Goal: Find specific page/section: Find specific page/section

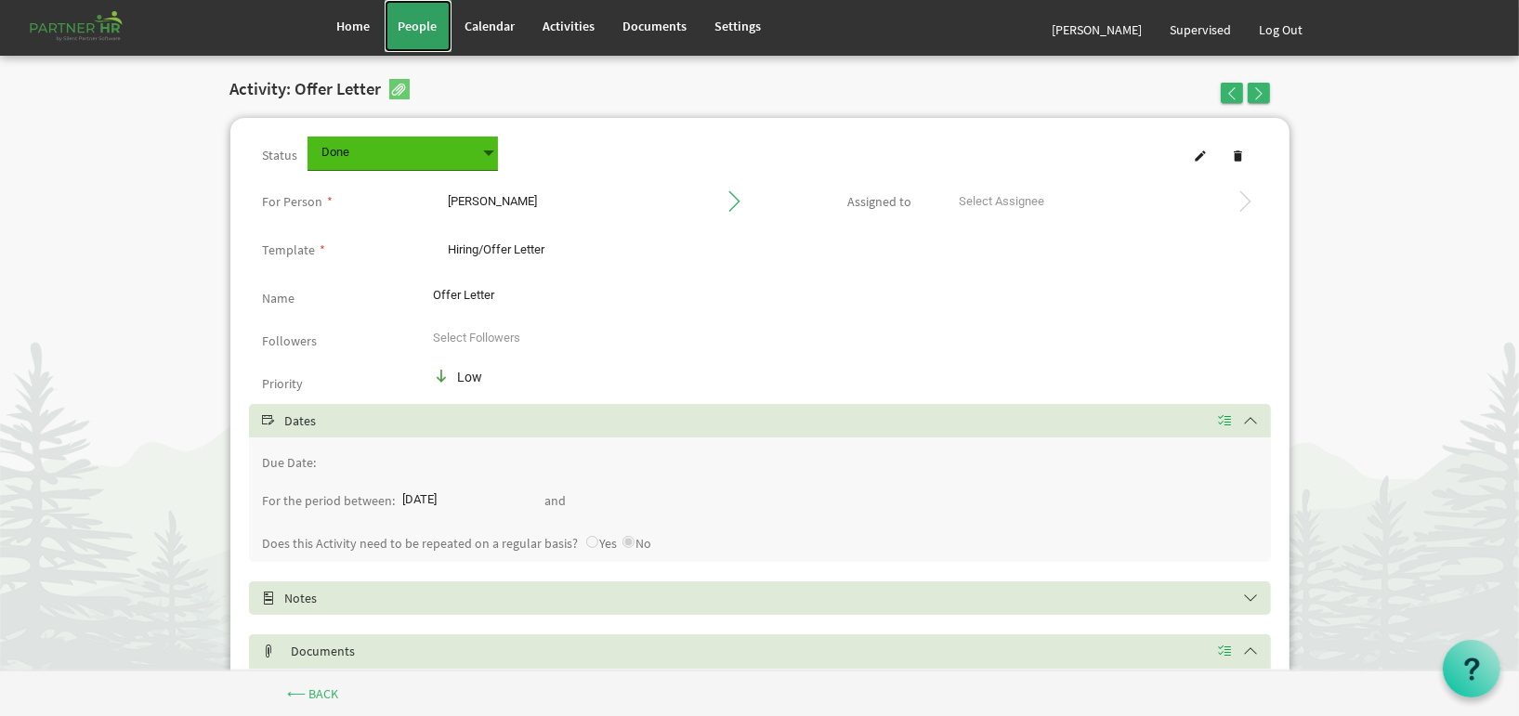
click at [422, 4] on link "People" at bounding box center [418, 26] width 67 height 52
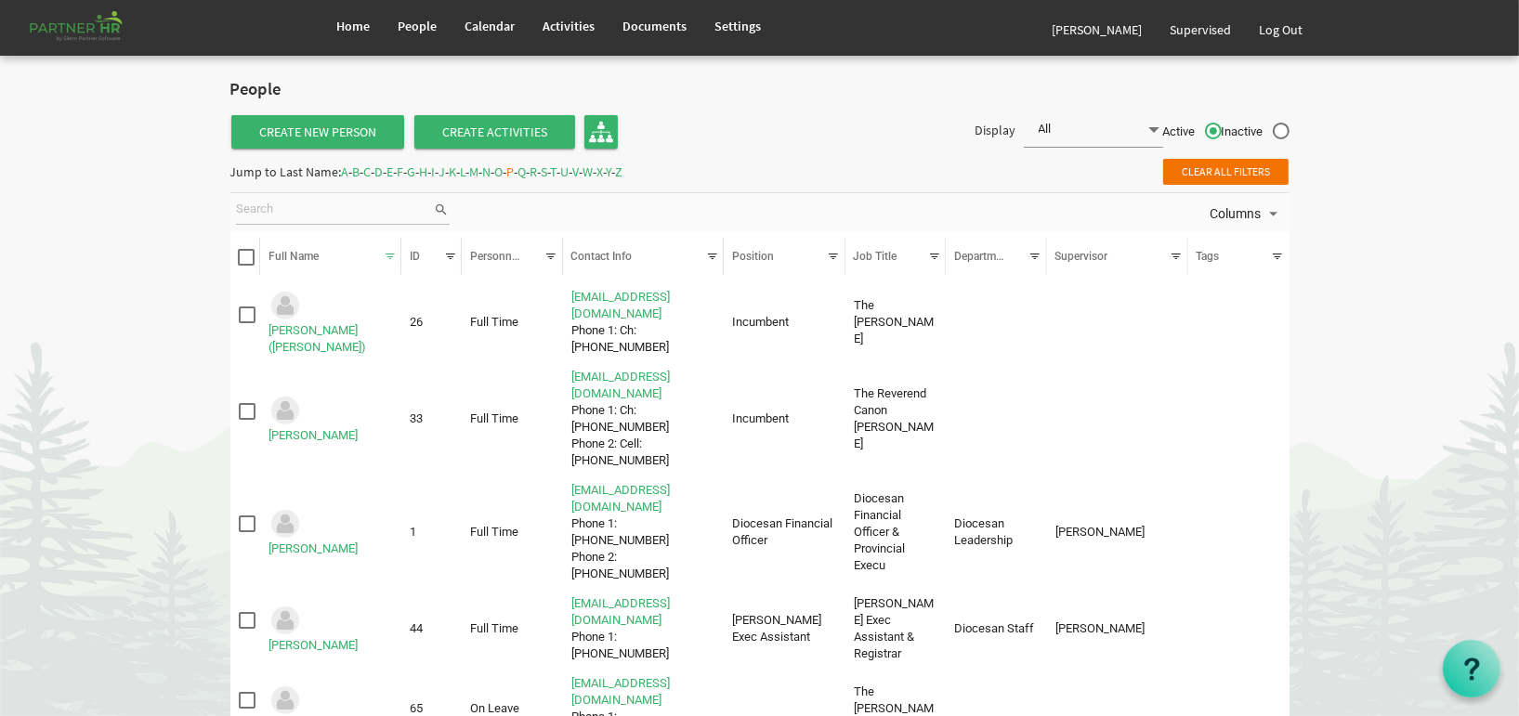
click at [348, 174] on span "A" at bounding box center [345, 172] width 7 height 17
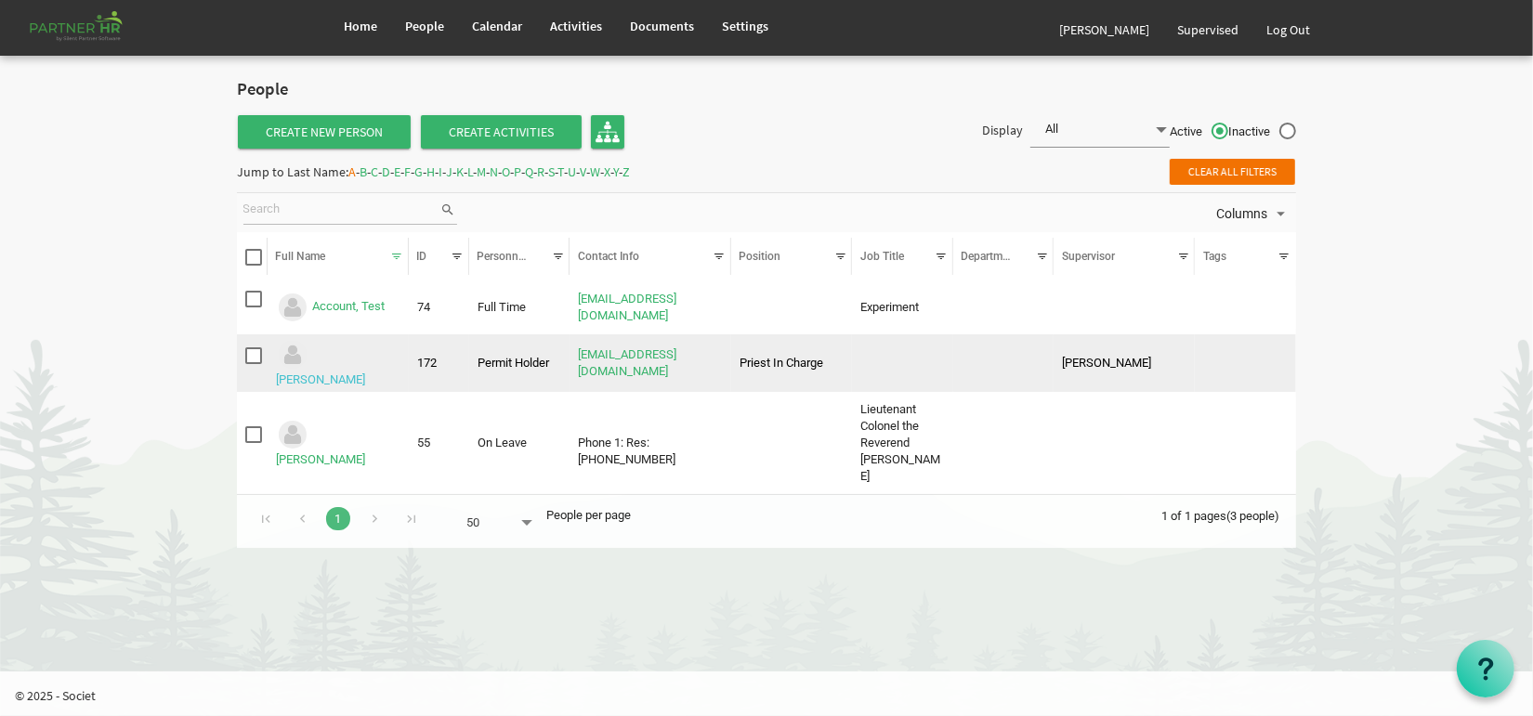
click at [357, 373] on link "Aitchison, Don" at bounding box center [320, 380] width 89 height 14
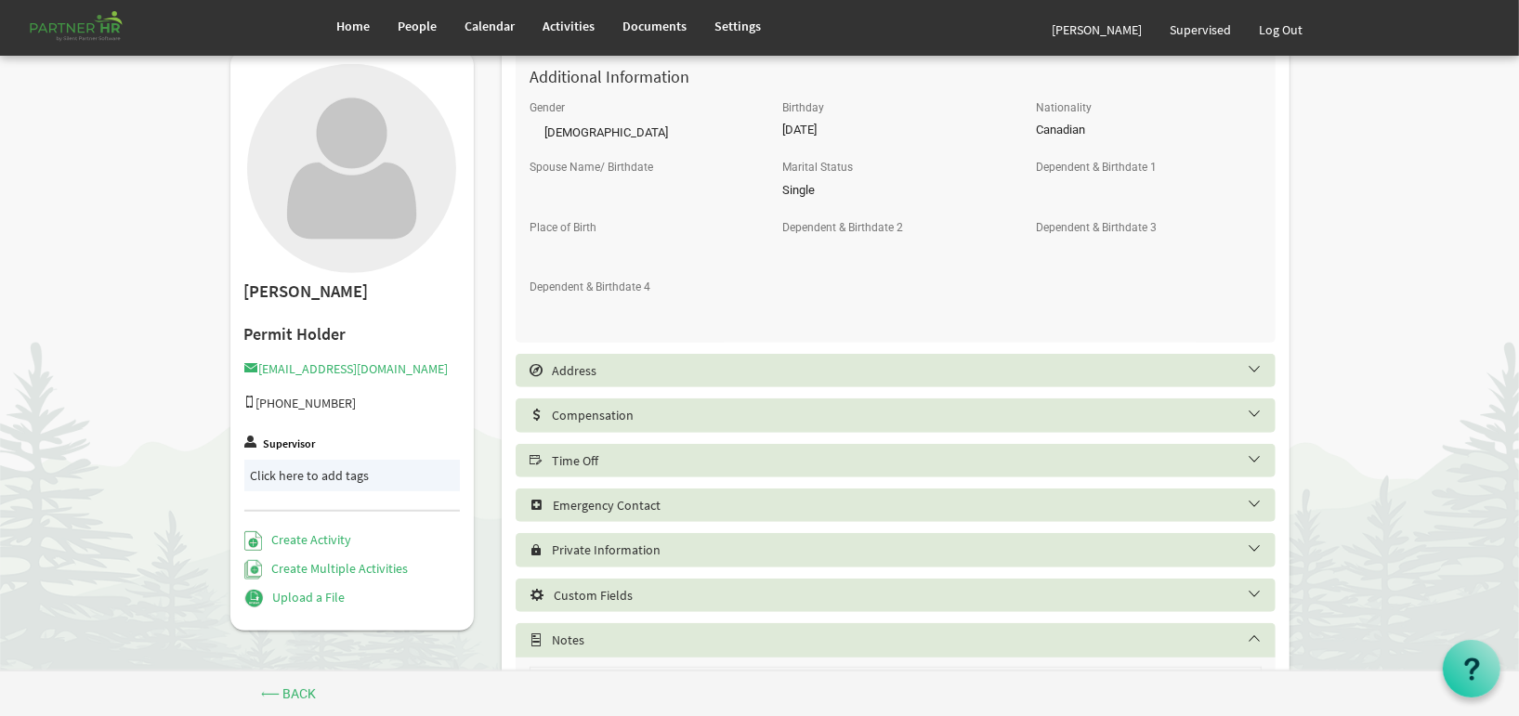
scroll to position [929, 0]
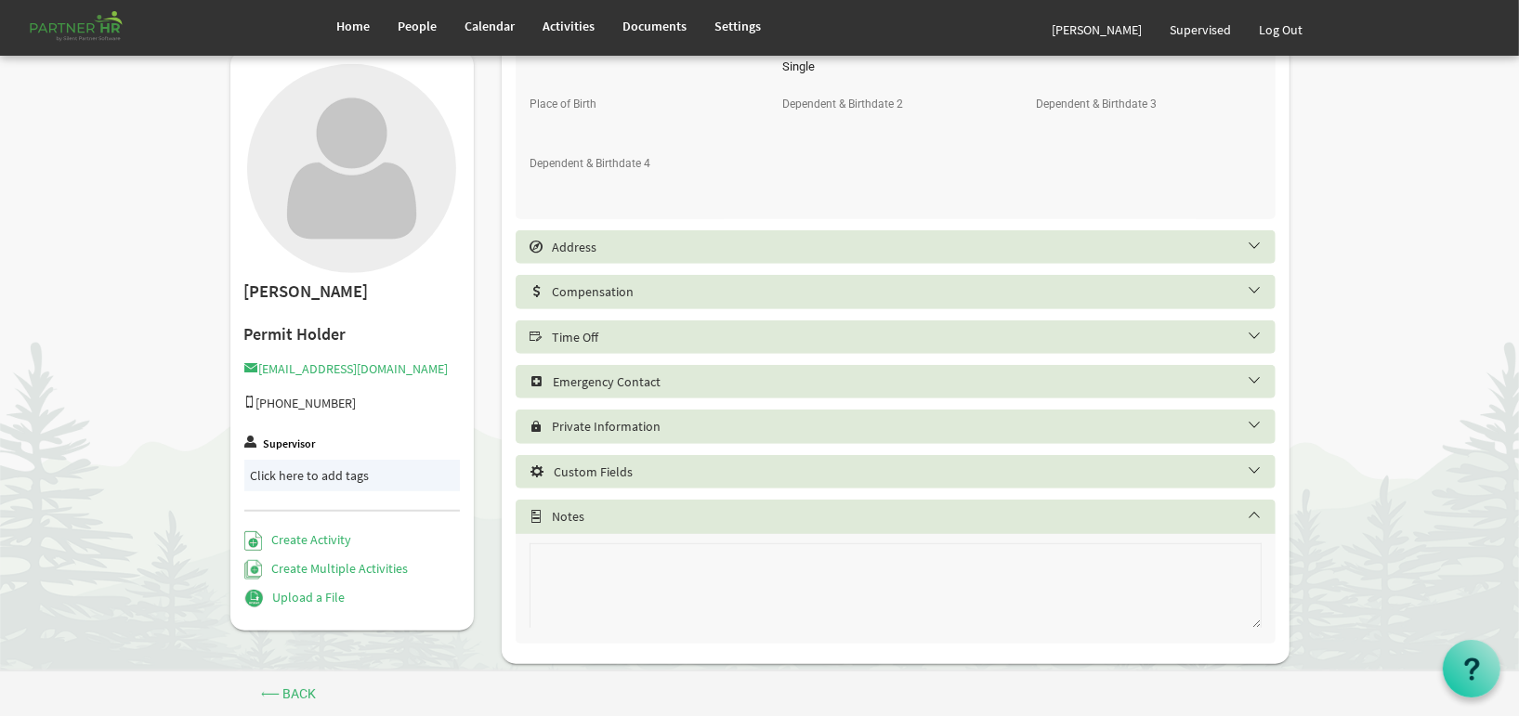
click at [572, 245] on h5 "Address" at bounding box center [910, 247] width 760 height 15
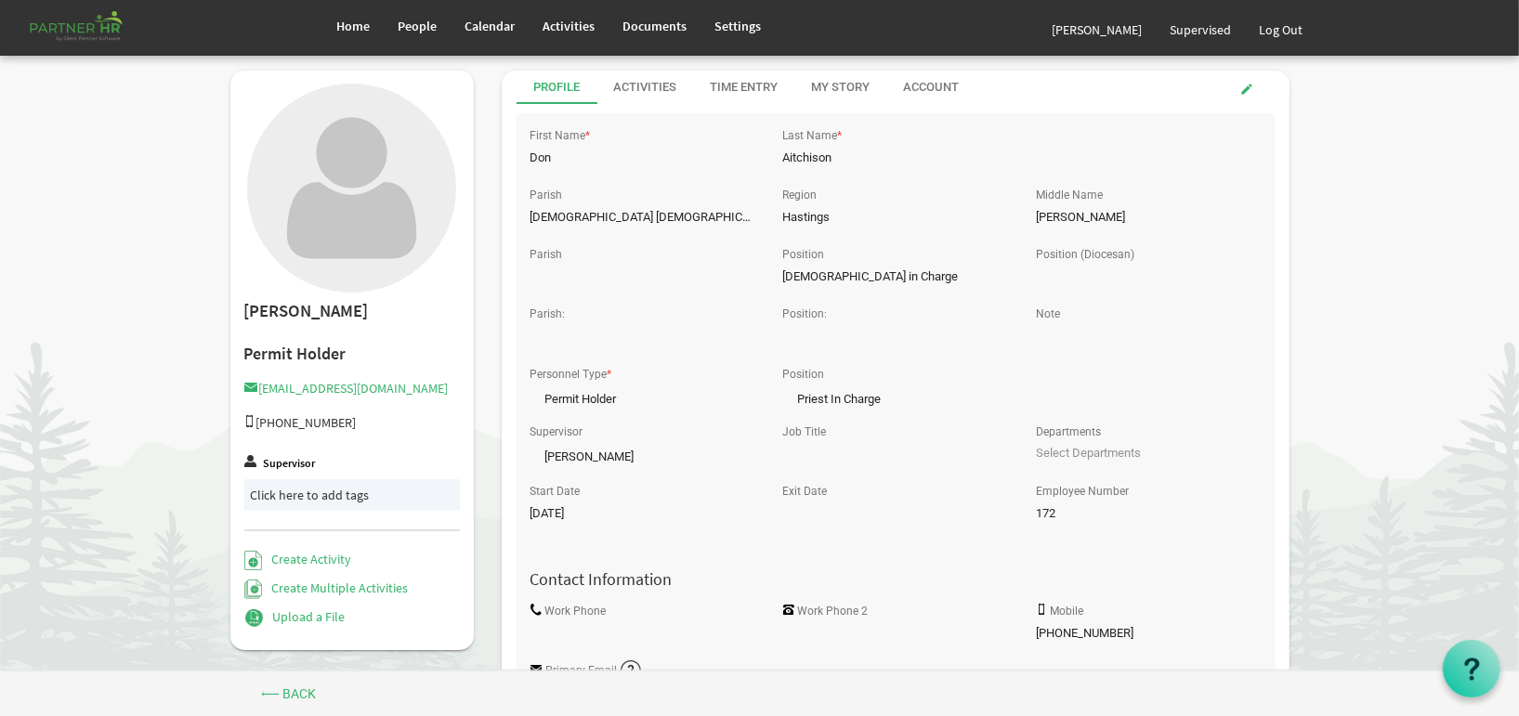
scroll to position [0, 0]
click at [1129, 611] on div "Mobile 289-251-5058" at bounding box center [1148, 627] width 253 height 59
